Goal: Information Seeking & Learning: Understand process/instructions

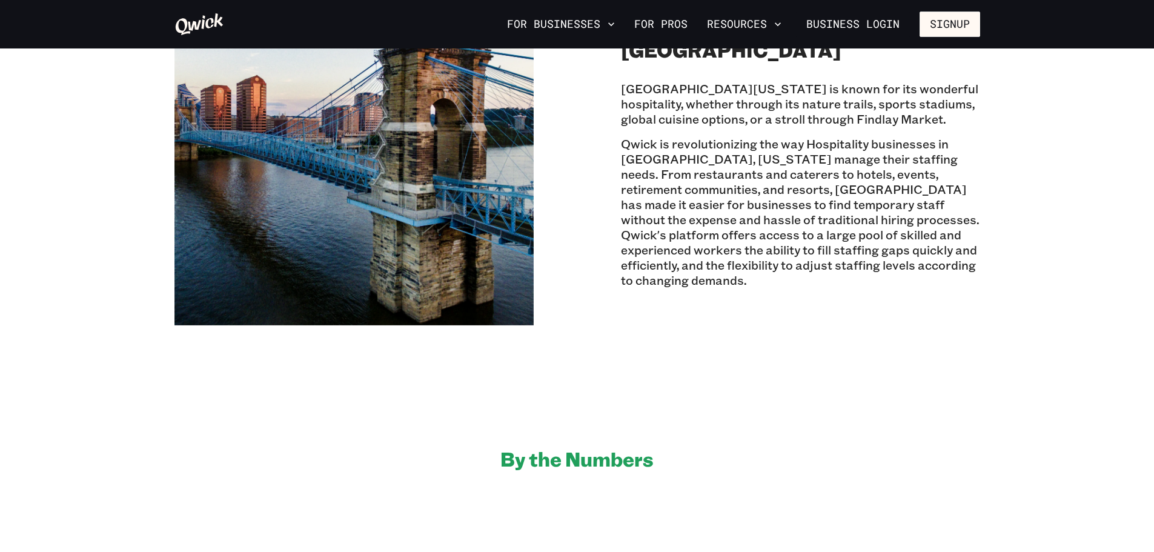
scroll to position [363, 0]
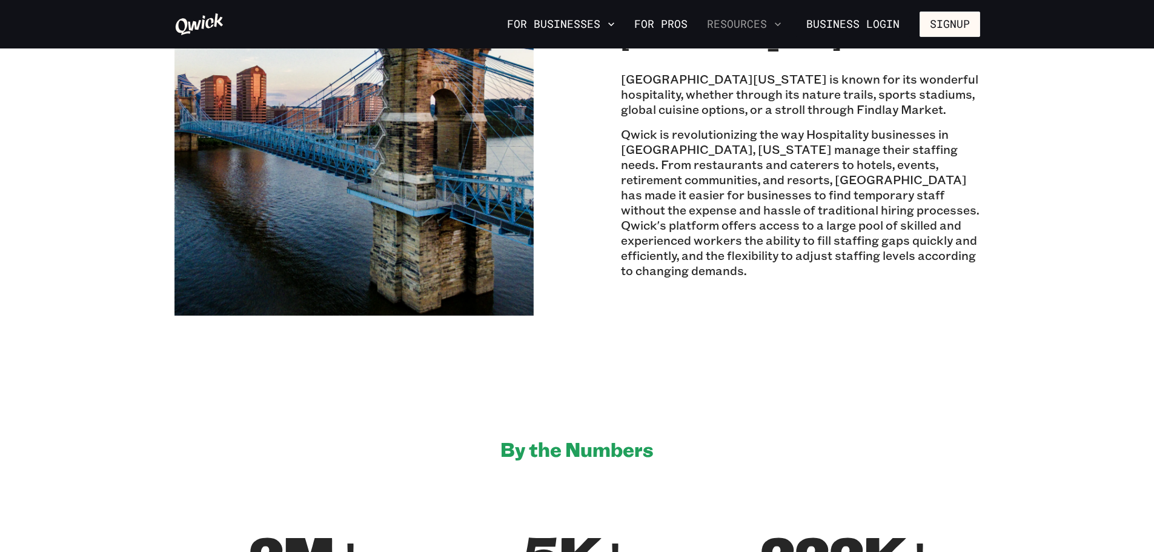
click at [758, 25] on button "Resources" at bounding box center [744, 24] width 84 height 21
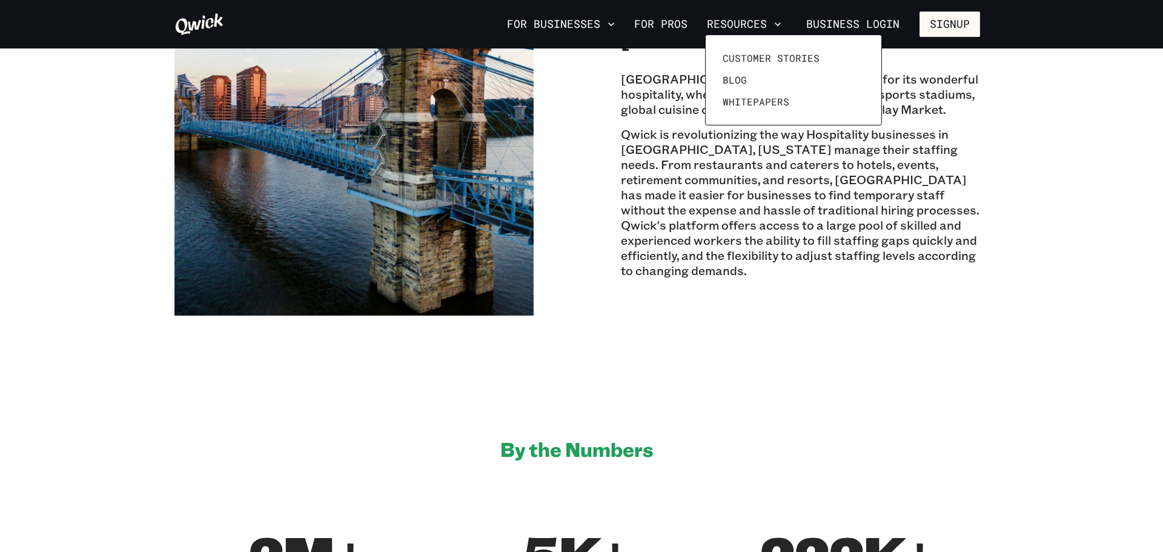
click at [585, 22] on div at bounding box center [581, 276] width 1163 height 552
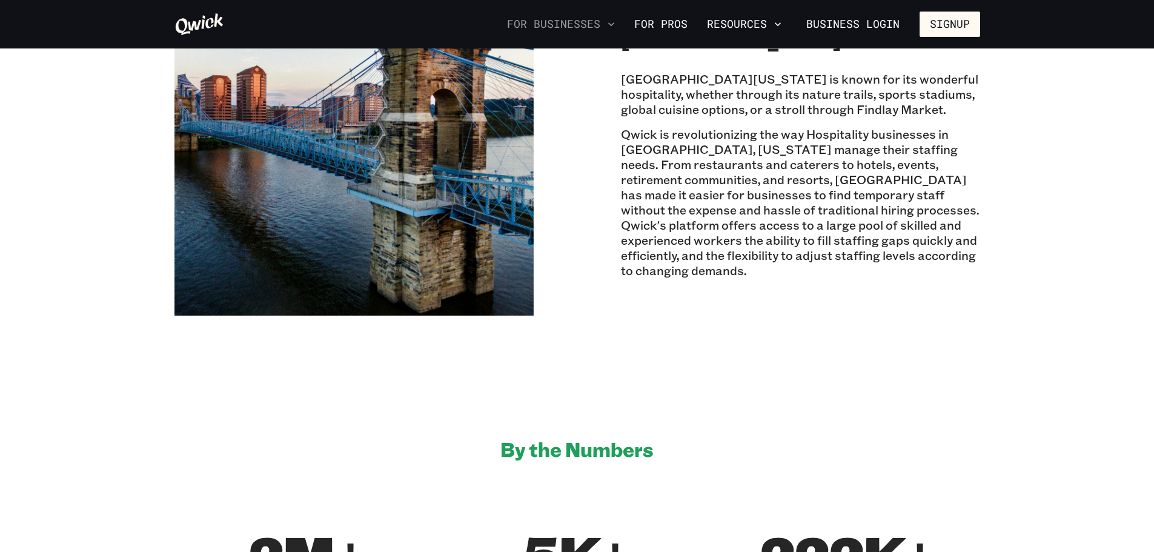
click at [617, 21] on icon "button" at bounding box center [611, 24] width 12 height 12
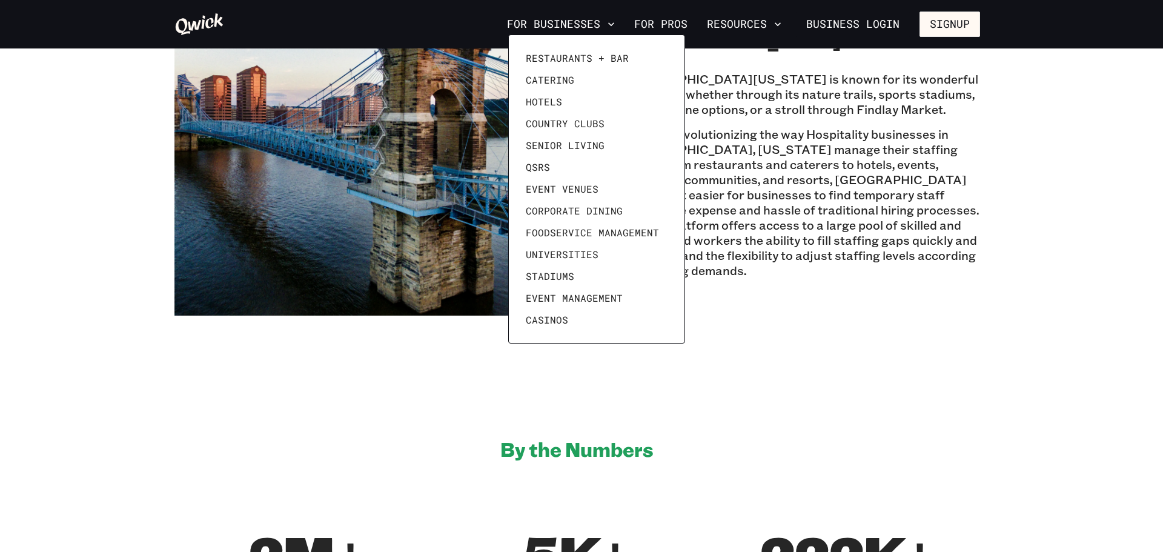
click at [839, 346] on div at bounding box center [581, 276] width 1163 height 552
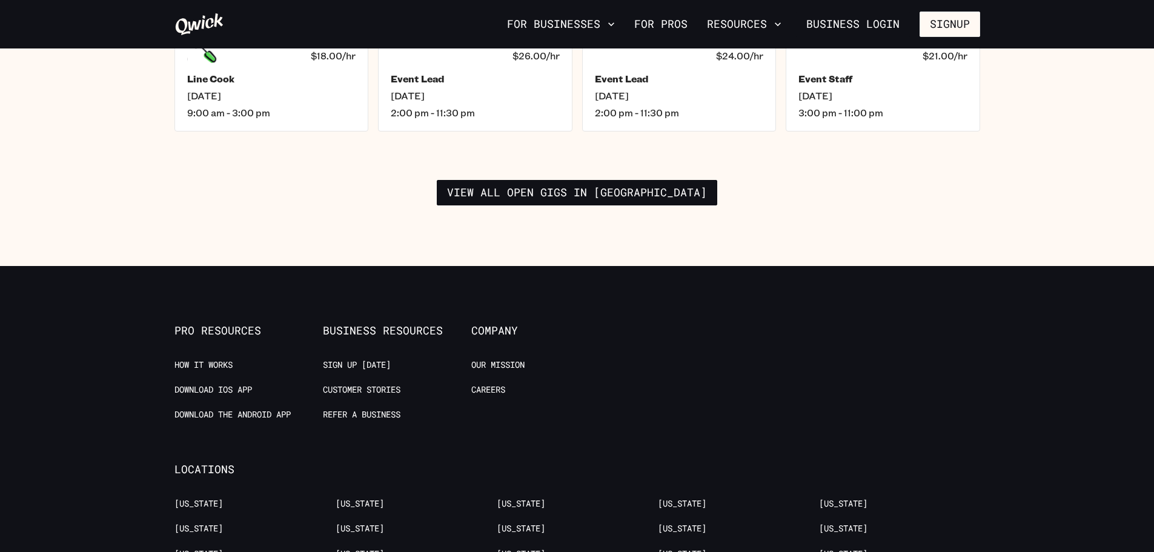
scroll to position [1938, 0]
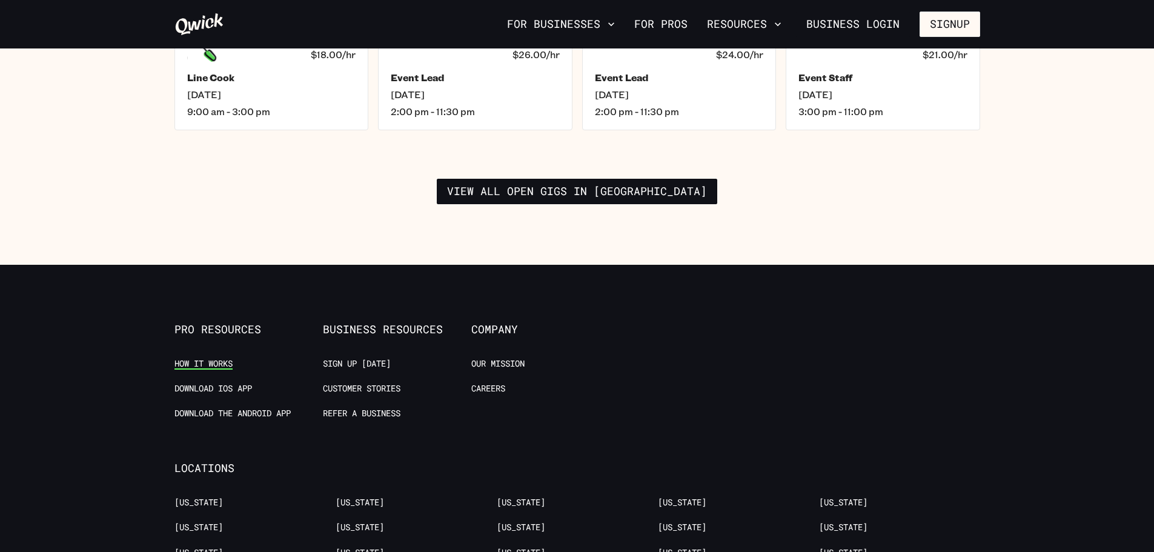
click at [225, 358] on link "How it Works" at bounding box center [203, 364] width 58 height 12
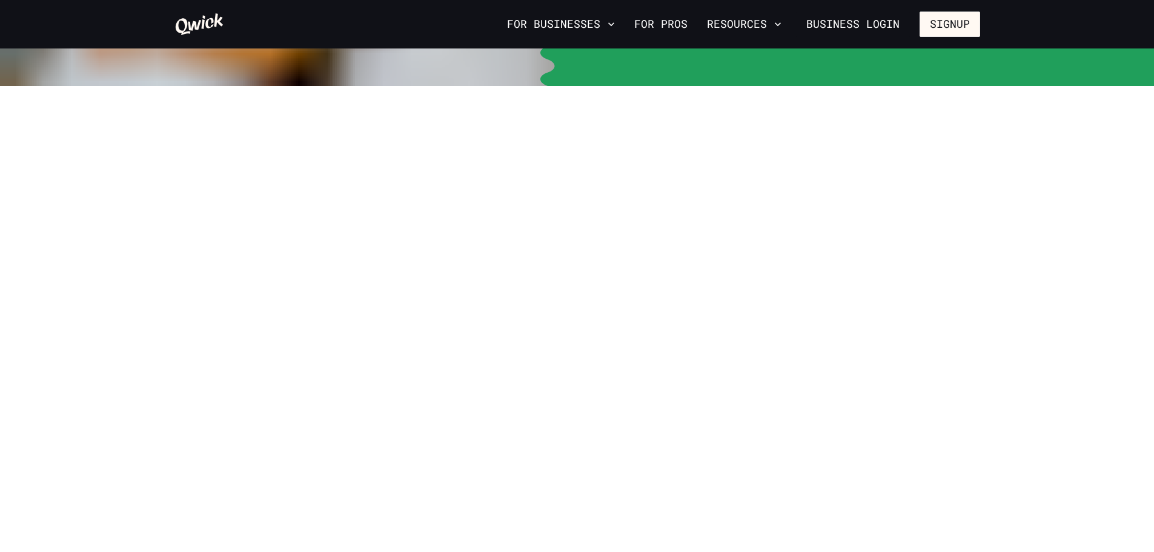
scroll to position [1033, 0]
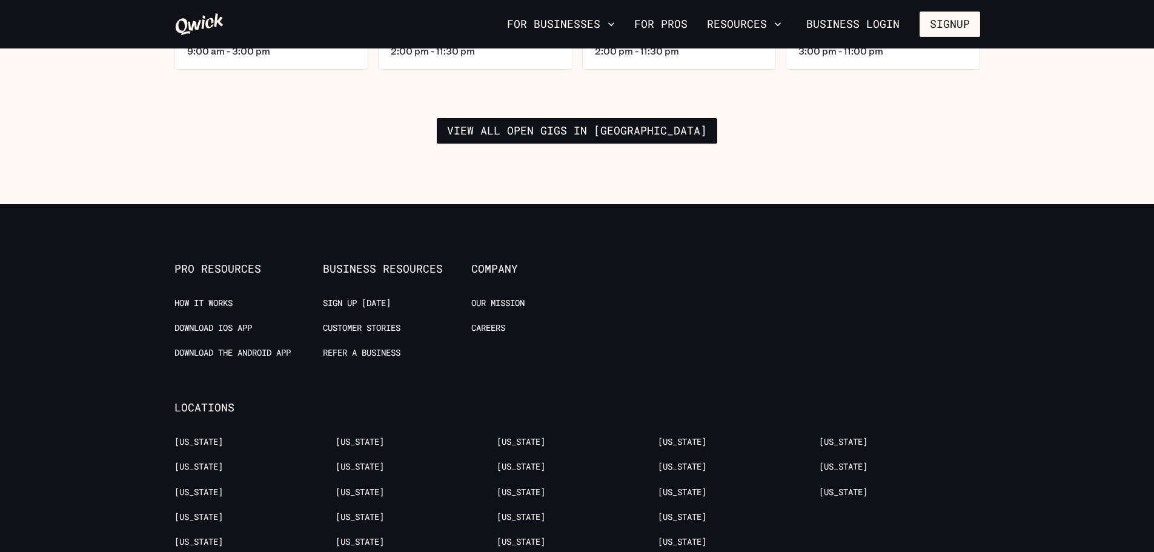
scroll to position [2152, 0]
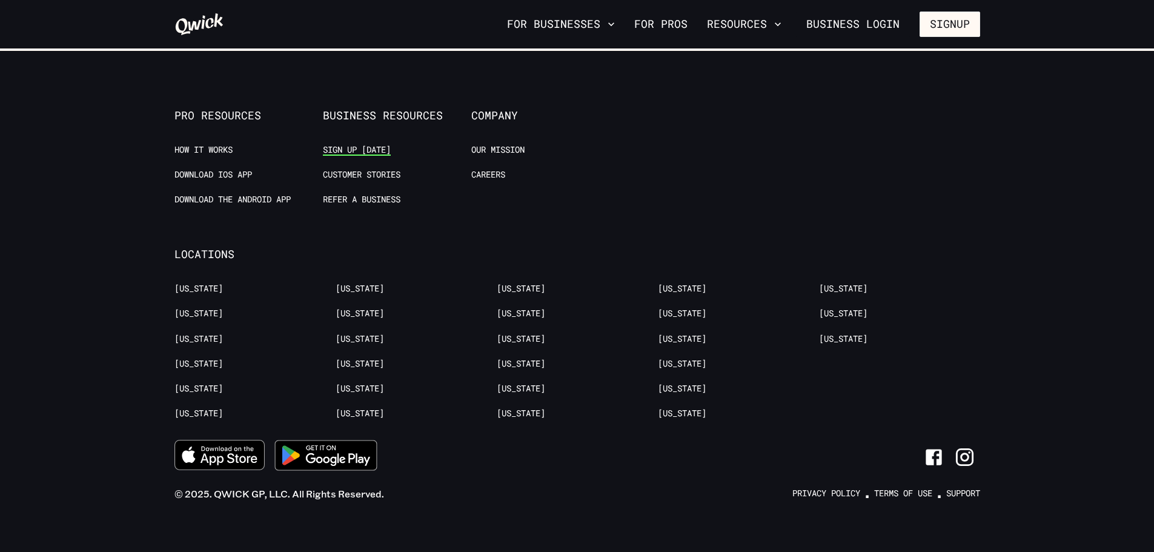
click at [363, 144] on link "Sign up [DATE]" at bounding box center [357, 150] width 68 height 12
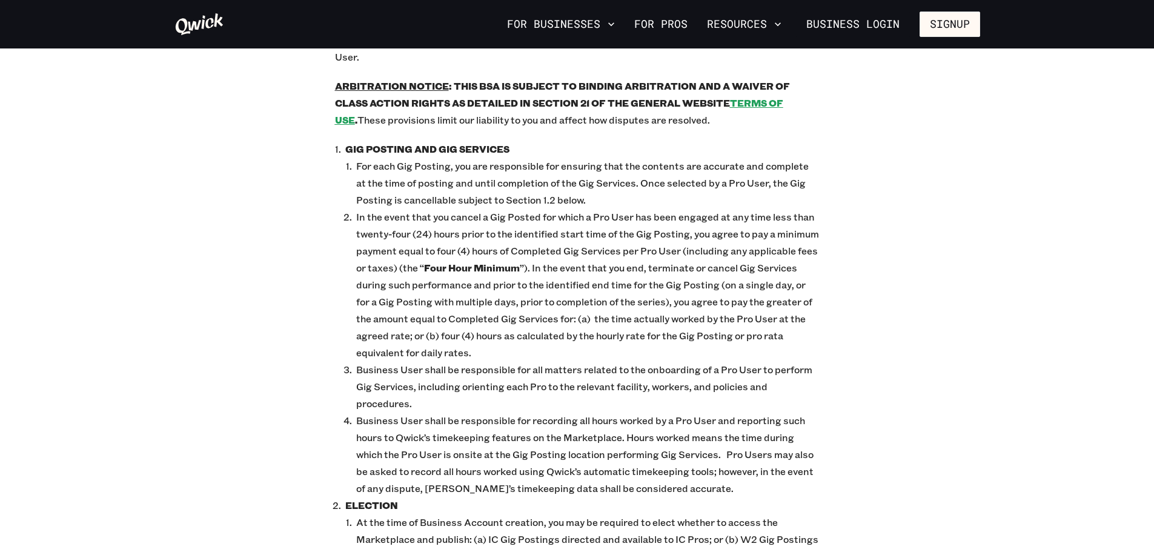
scroll to position [363, 0]
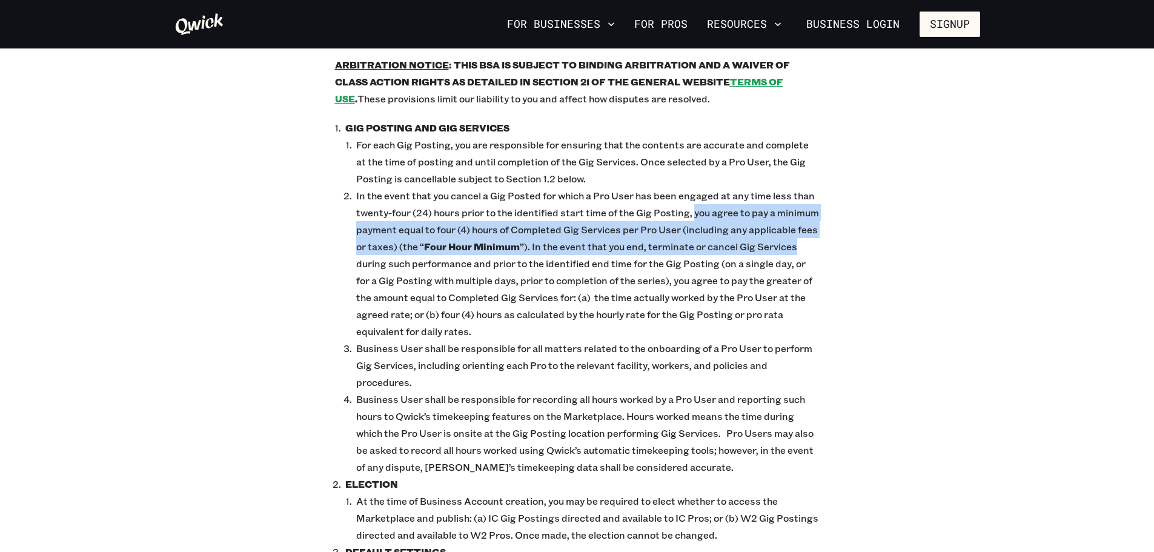
drag, startPoint x: 690, startPoint y: 196, endPoint x: 827, endPoint y: 230, distance: 141.2
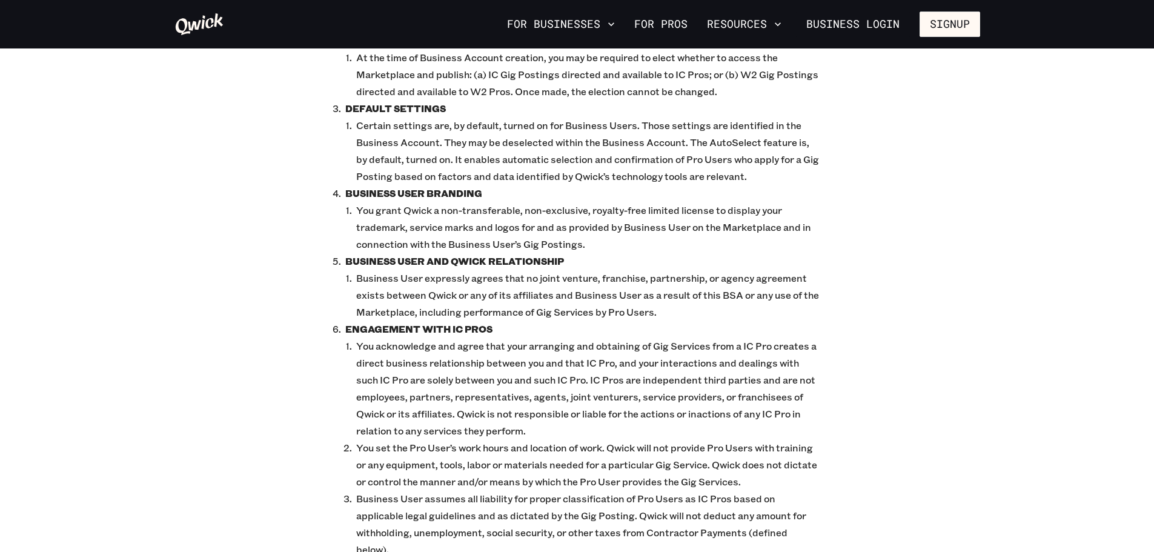
scroll to position [848, 0]
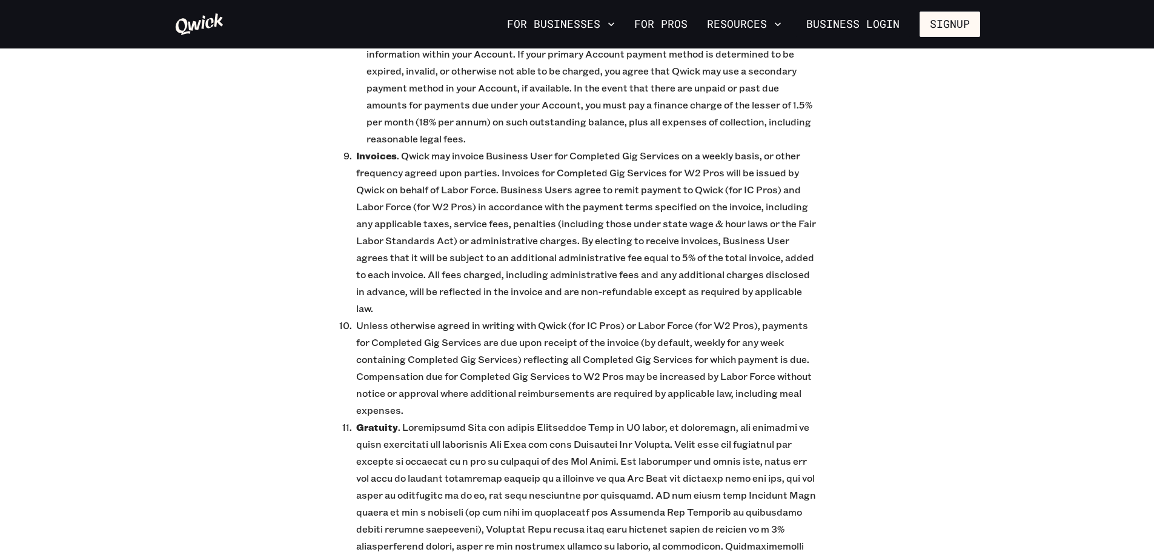
scroll to position [4239, 0]
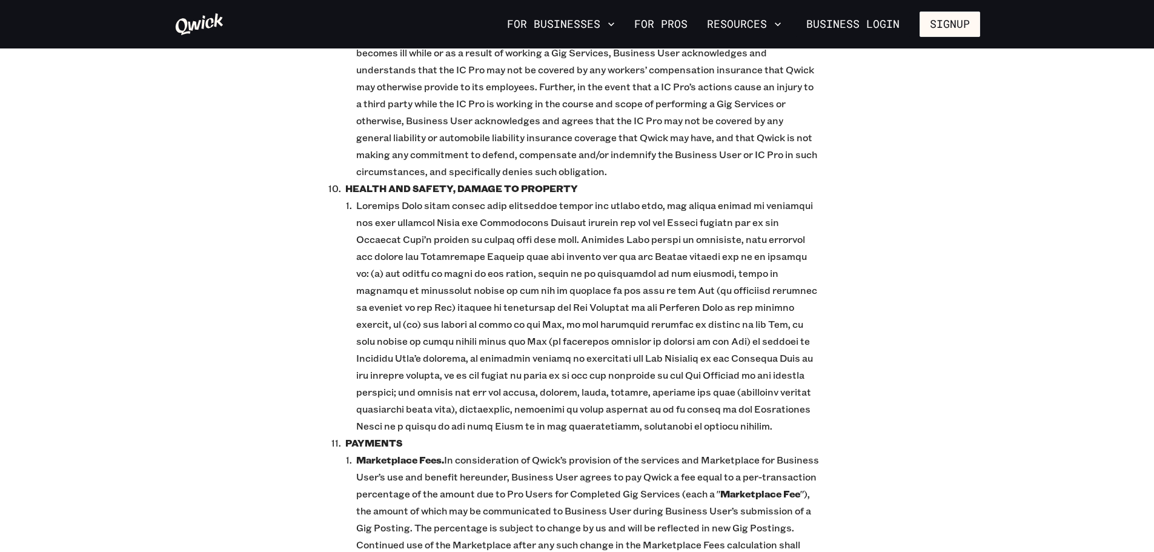
scroll to position [2604, 0]
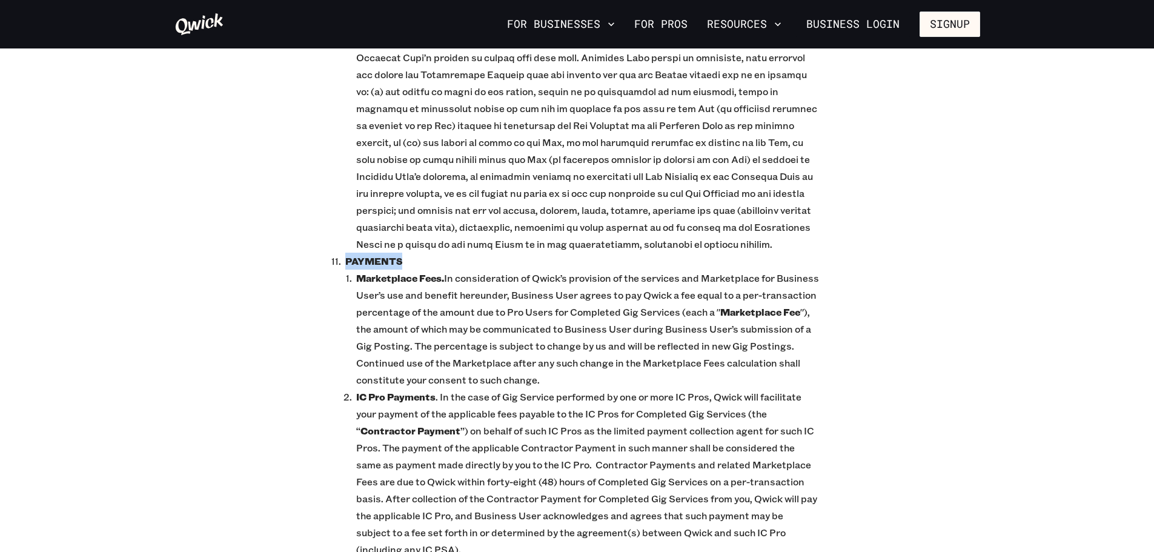
drag, startPoint x: 400, startPoint y: 228, endPoint x: 325, endPoint y: 223, distance: 75.2
click at [325, 223] on div "Qwick Business Services Agreement Qwick Business Services Agreement Last Update…" at bounding box center [577, 459] width 830 height 5909
drag, startPoint x: 379, startPoint y: 231, endPoint x: 301, endPoint y: 246, distance: 79.0
click at [301, 246] on div "Qwick Business Services Agreement Qwick Business Services Agreement Last Update…" at bounding box center [577, 459] width 830 height 5909
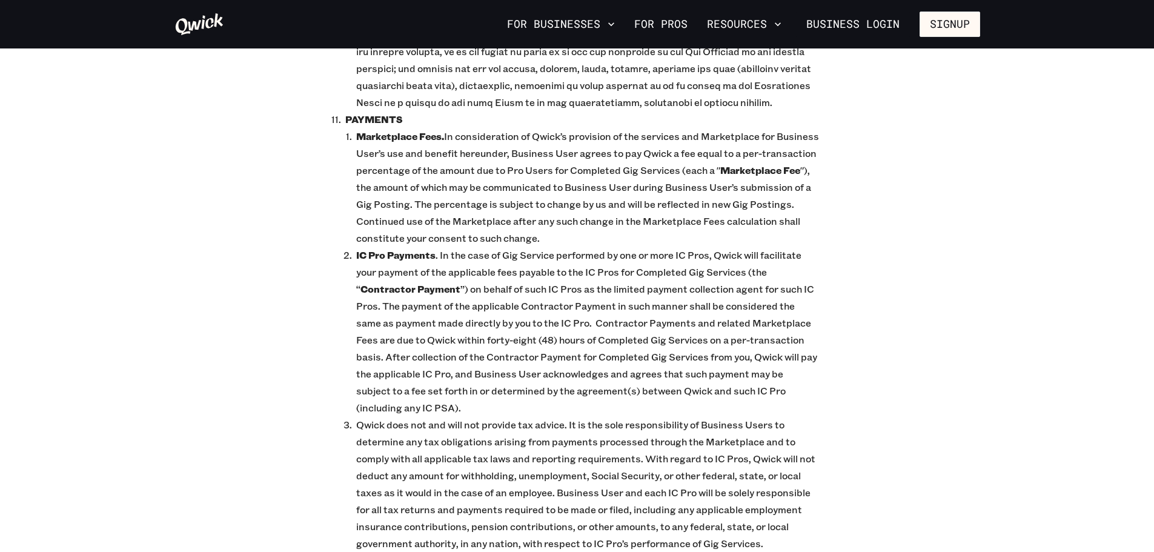
scroll to position [2725, 0]
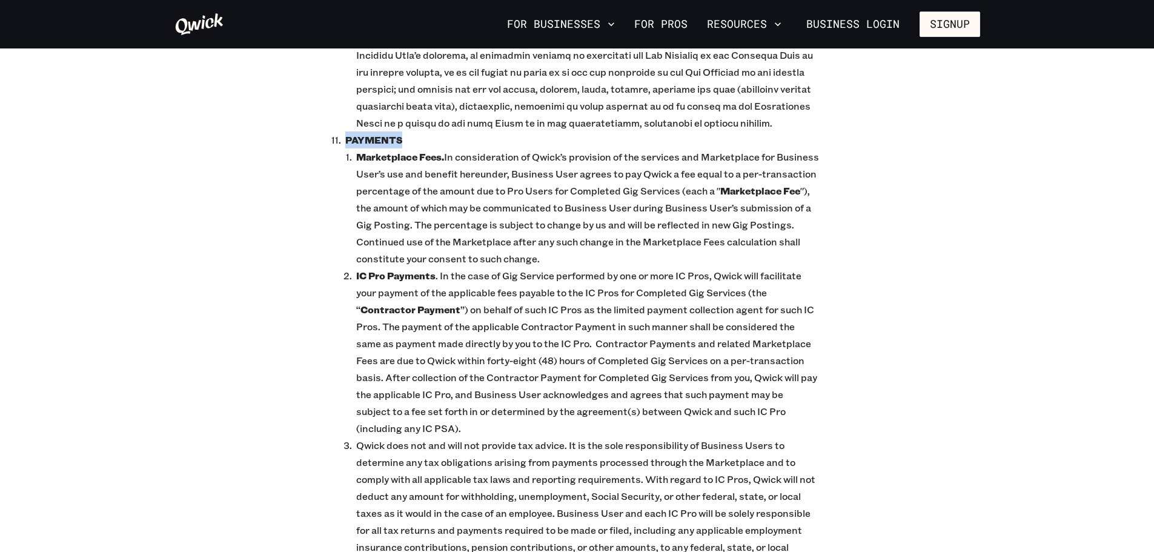
drag, startPoint x: 418, startPoint y: 105, endPoint x: 327, endPoint y: 103, distance: 91.5
click at [327, 103] on div "Qwick Business Services Agreement Qwick Business Services Agreement Last Update…" at bounding box center [577, 338] width 830 height 5909
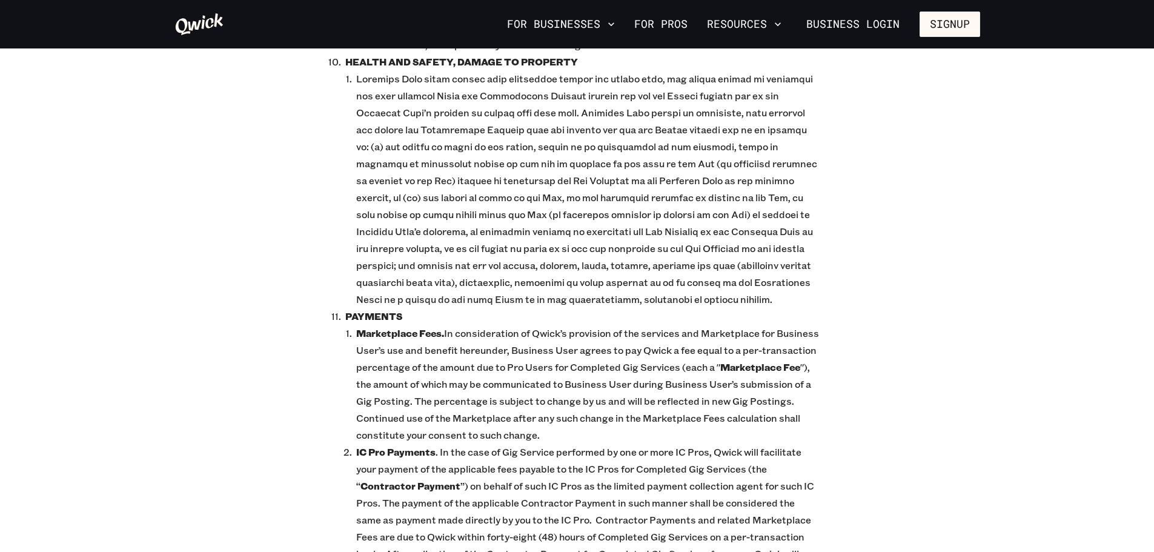
click at [784, 325] on p "Marketplace Fees. In consideration of Qwick’s provision of the services and Mar…" at bounding box center [587, 384] width 463 height 119
